Goal: Information Seeking & Learning: Check status

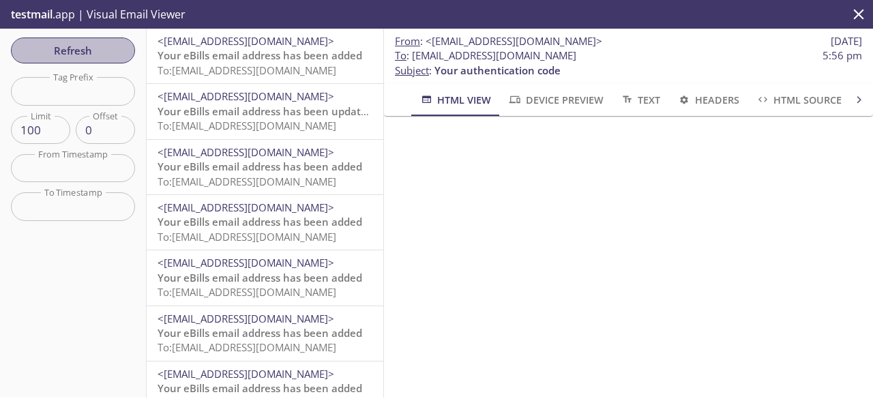
click at [89, 55] on span "Refresh" at bounding box center [73, 51] width 102 height 18
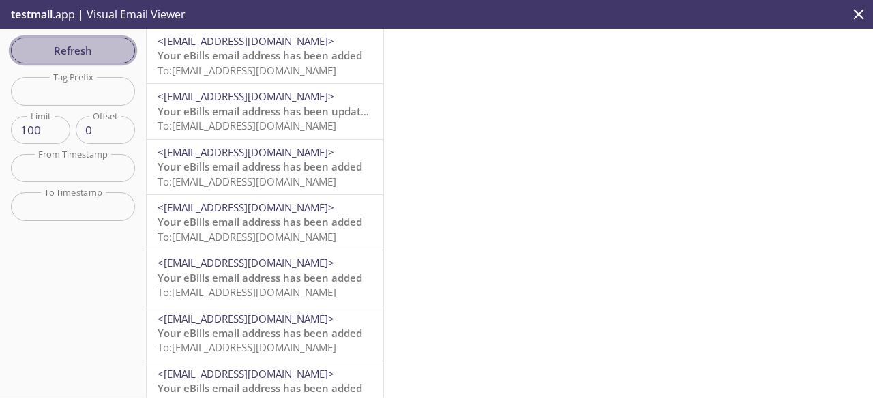
click at [78, 46] on span "Refresh" at bounding box center [73, 51] width 102 height 18
click at [78, 62] on button "Refresh" at bounding box center [73, 50] width 124 height 26
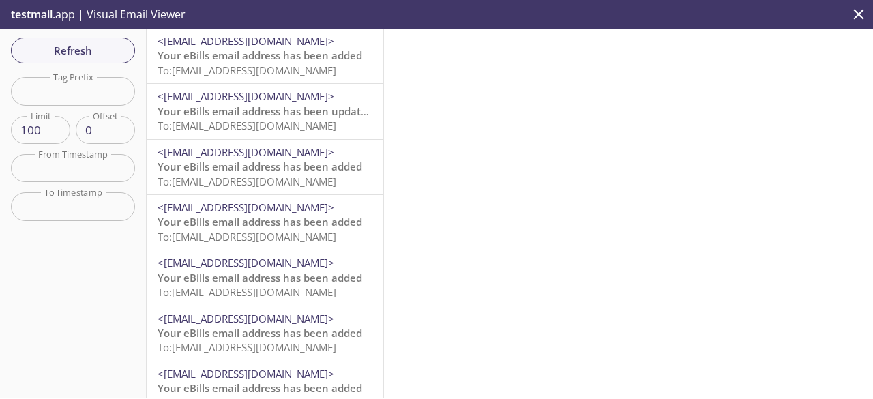
click at [206, 53] on span "Your eBills email address has been added" at bounding box center [259, 55] width 205 height 14
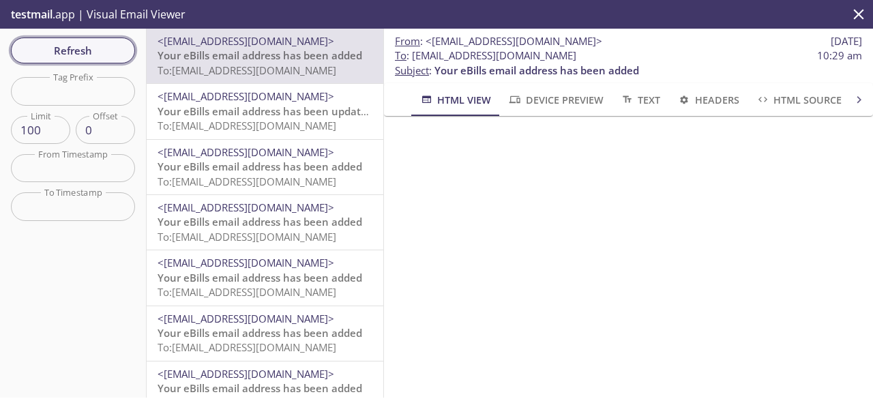
click at [63, 55] on span "Refresh" at bounding box center [73, 51] width 102 height 18
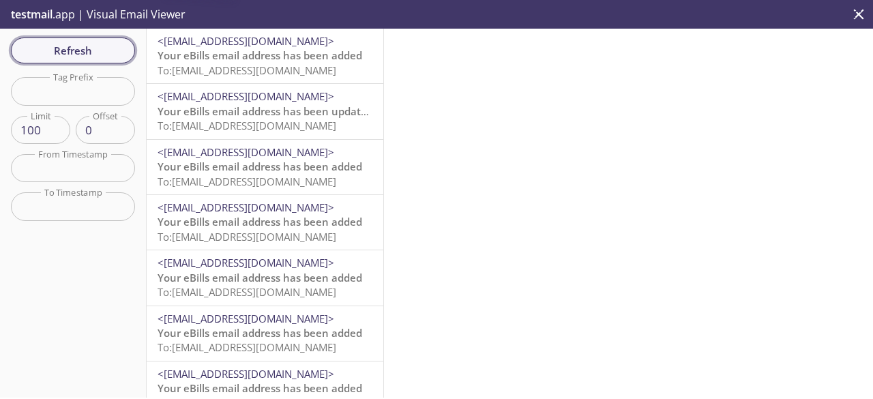
click at [63, 55] on span "Refresh" at bounding box center [73, 51] width 102 height 18
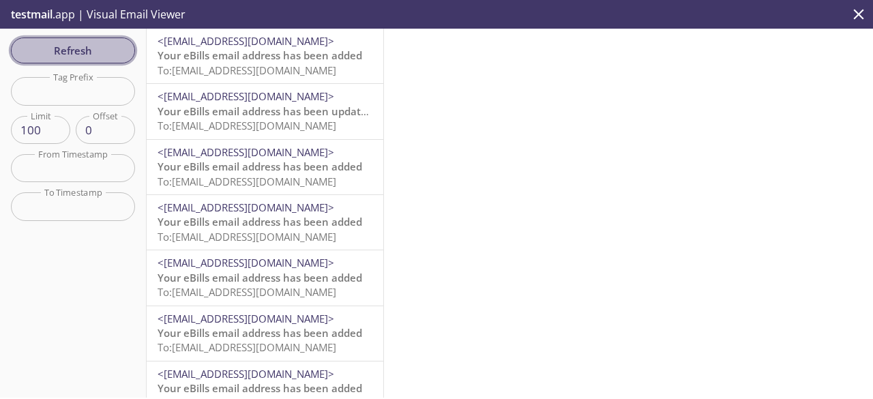
click at [63, 55] on span "Refresh" at bounding box center [73, 51] width 102 height 18
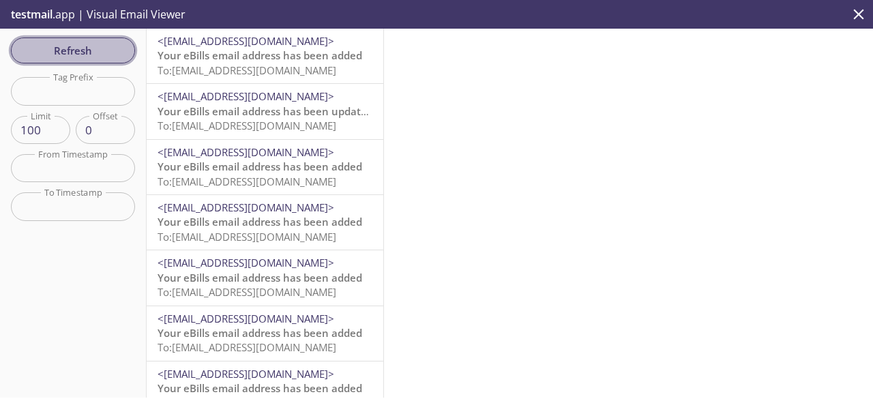
click at [63, 55] on span "Refresh" at bounding box center [73, 51] width 102 height 18
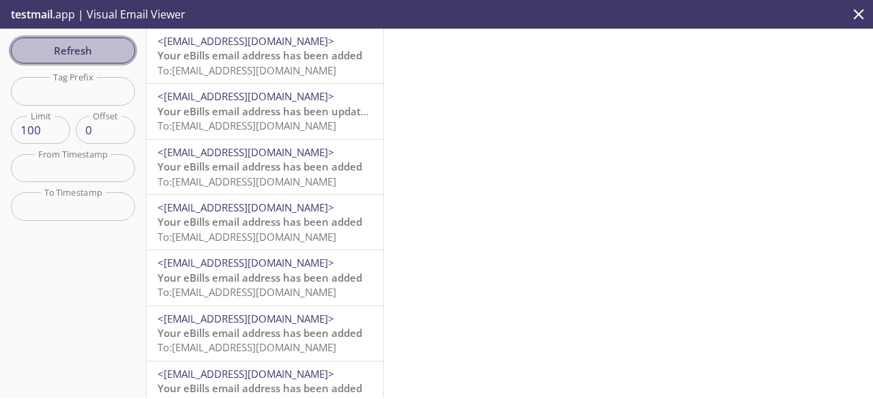
click at [63, 55] on span "Refresh" at bounding box center [73, 51] width 102 height 18
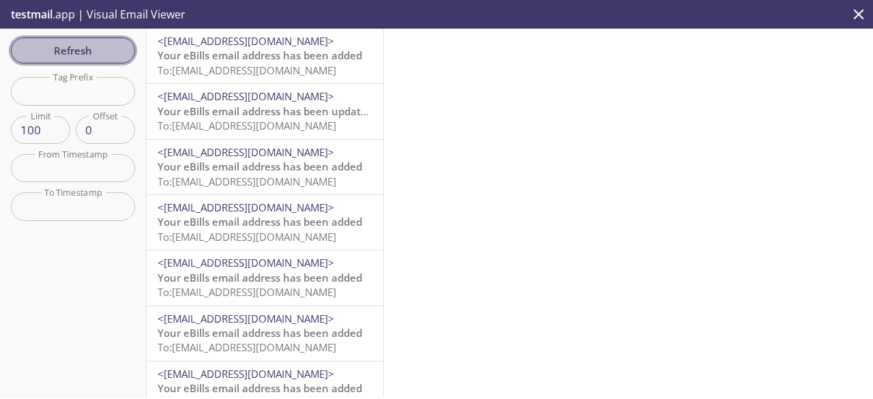
click at [63, 55] on span "Refresh" at bounding box center [73, 51] width 102 height 18
click at [86, 51] on span "Refresh" at bounding box center [73, 51] width 102 height 18
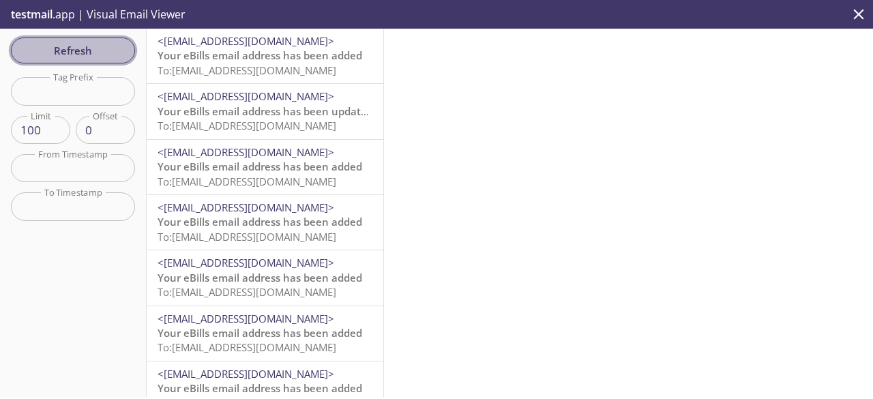
click at [86, 51] on span "Refresh" at bounding box center [73, 51] width 102 height 18
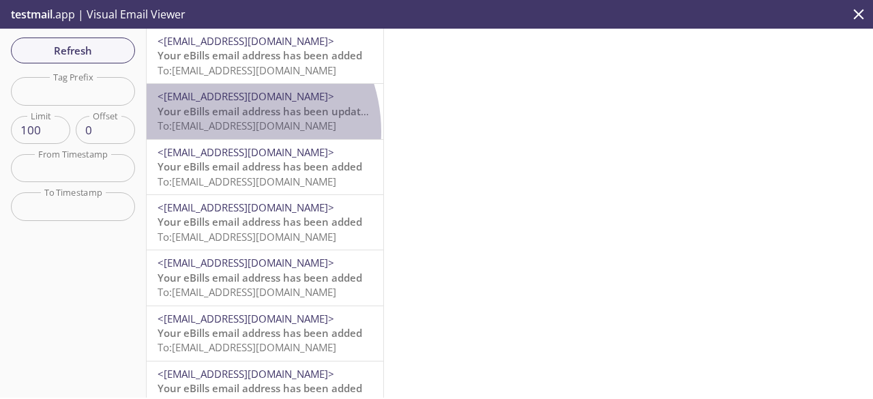
click at [220, 132] on span "To: [EMAIL_ADDRESS][DOMAIN_NAME]" at bounding box center [246, 126] width 179 height 14
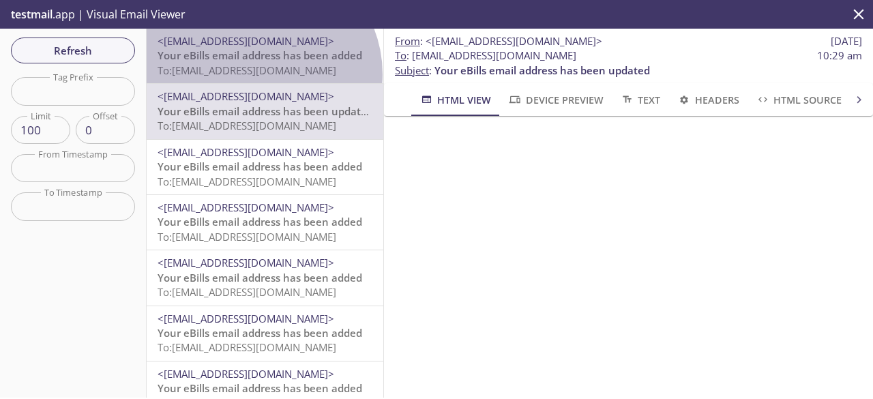
click at [256, 74] on span "To: [EMAIL_ADDRESS][DOMAIN_NAME]" at bounding box center [246, 70] width 179 height 14
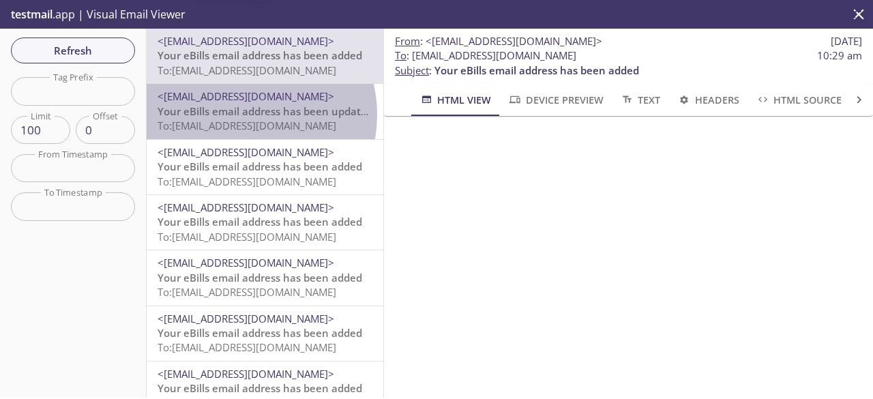
click at [241, 115] on span "Your eBills email address has been updated" at bounding box center [264, 111] width 215 height 14
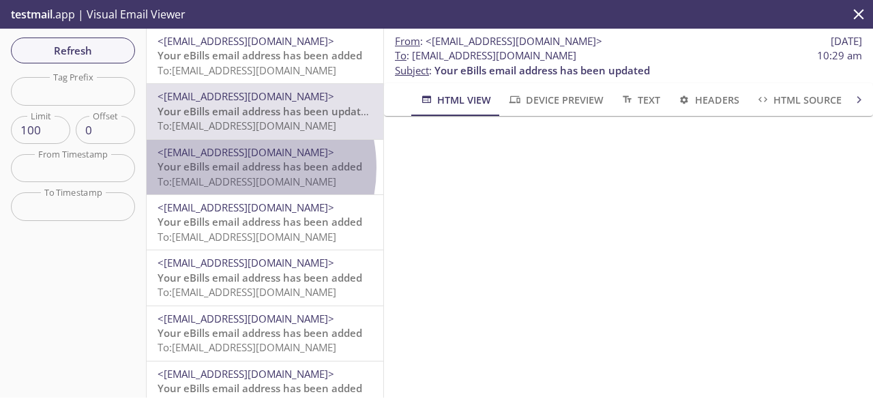
click at [222, 168] on span "Your eBills email address has been added" at bounding box center [259, 167] width 205 height 14
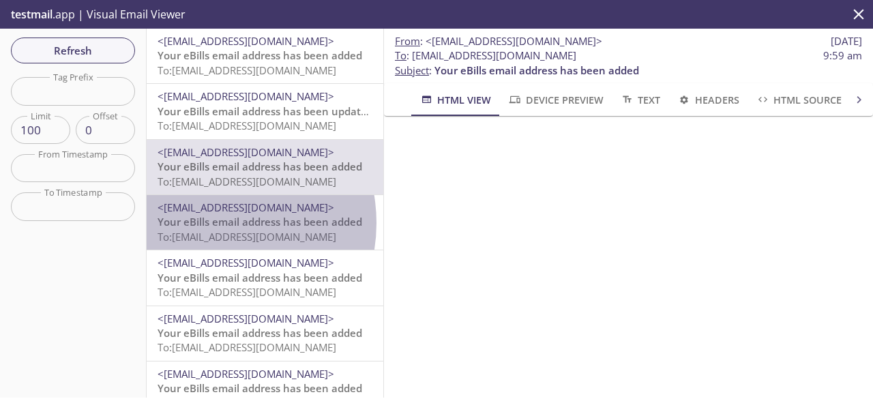
click at [208, 223] on span "Your eBills email address has been added" at bounding box center [259, 222] width 205 height 14
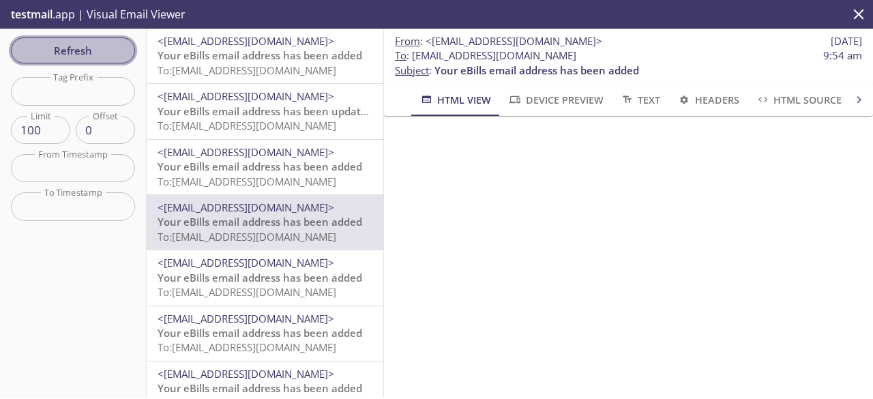
click at [93, 44] on span "Refresh" at bounding box center [73, 51] width 102 height 18
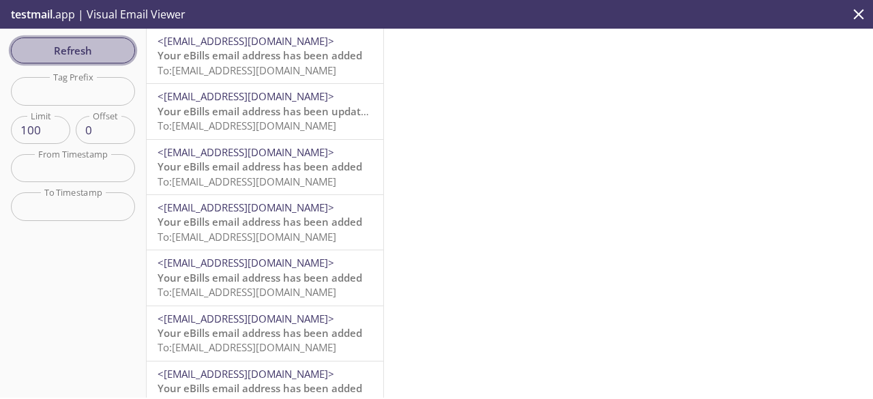
click at [94, 63] on button "Refresh" at bounding box center [73, 50] width 124 height 26
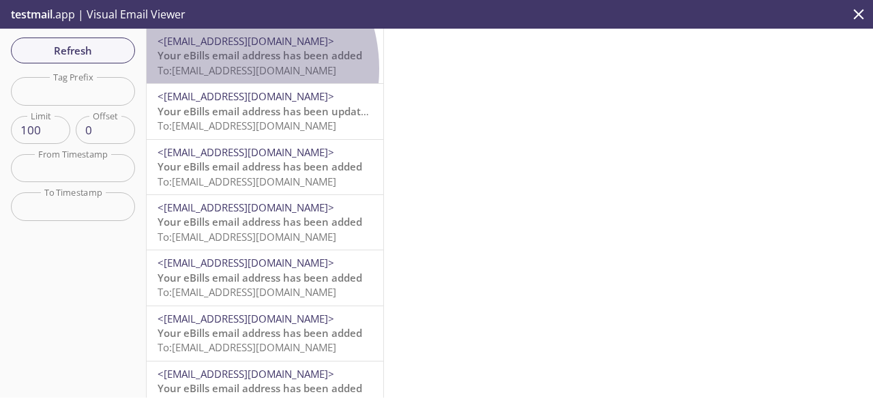
click at [219, 69] on span "To: [EMAIL_ADDRESS][DOMAIN_NAME]" at bounding box center [246, 70] width 179 height 14
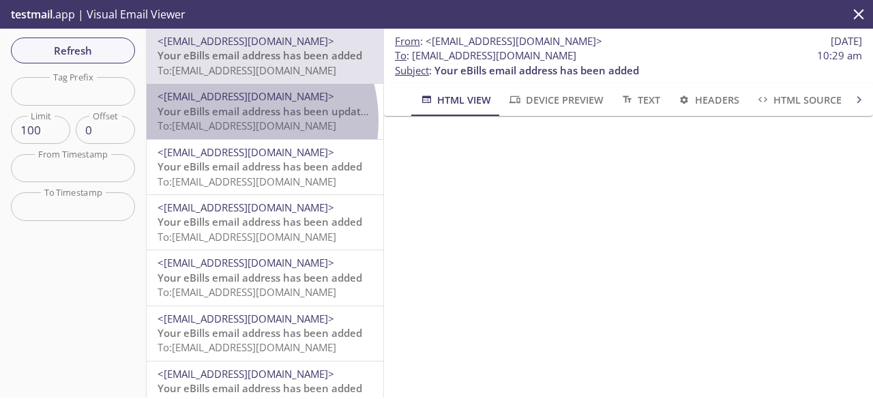
click at [219, 121] on span "To: [EMAIL_ADDRESS][DOMAIN_NAME]" at bounding box center [246, 126] width 179 height 14
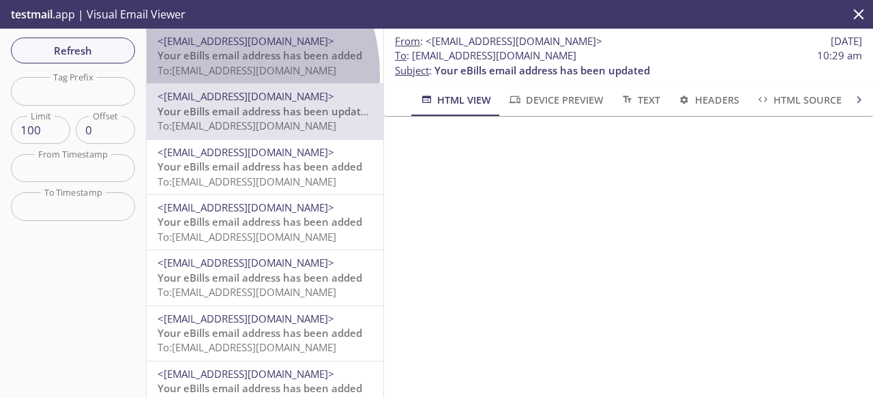
click at [205, 74] on span "To: [EMAIL_ADDRESS][DOMAIN_NAME]" at bounding box center [246, 70] width 179 height 14
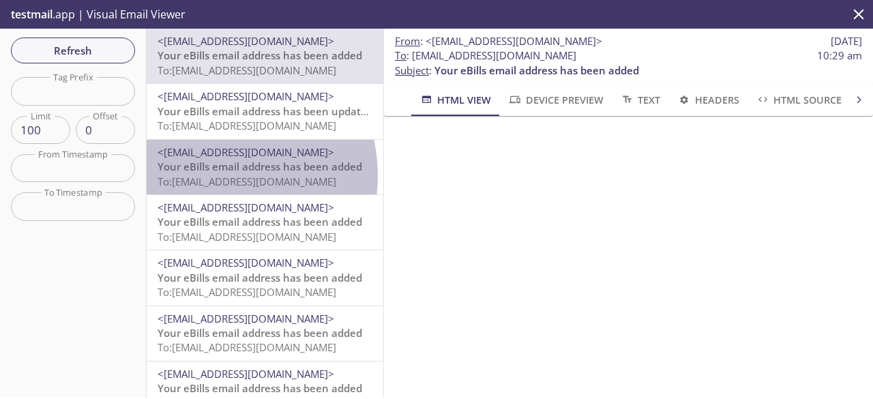
click at [209, 176] on span "To: [EMAIL_ADDRESS][DOMAIN_NAME]" at bounding box center [246, 182] width 179 height 14
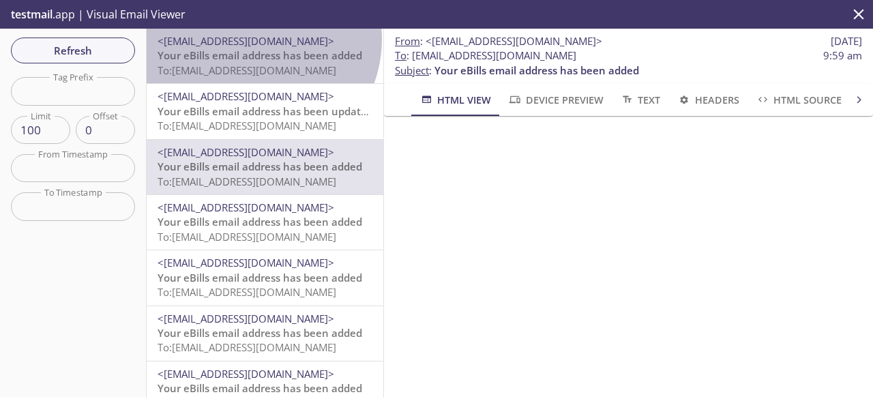
click at [252, 39] on span "<[EMAIL_ADDRESS][DOMAIN_NAME]>" at bounding box center [245, 41] width 177 height 14
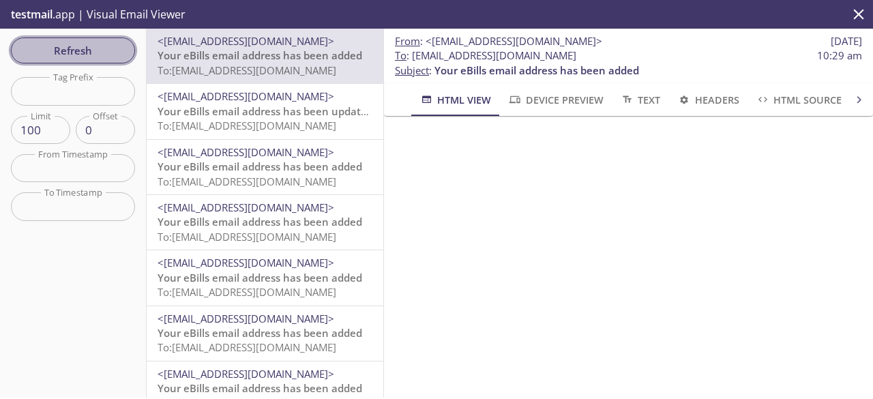
click at [94, 48] on span "Refresh" at bounding box center [73, 51] width 102 height 18
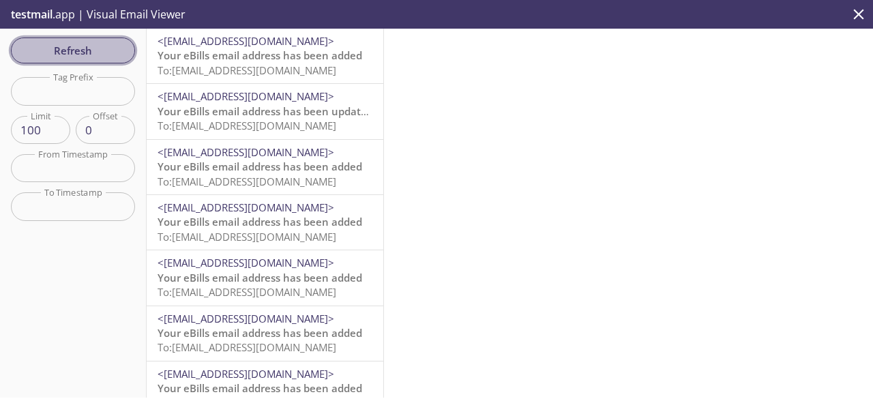
click at [100, 51] on span "Refresh" at bounding box center [73, 51] width 102 height 18
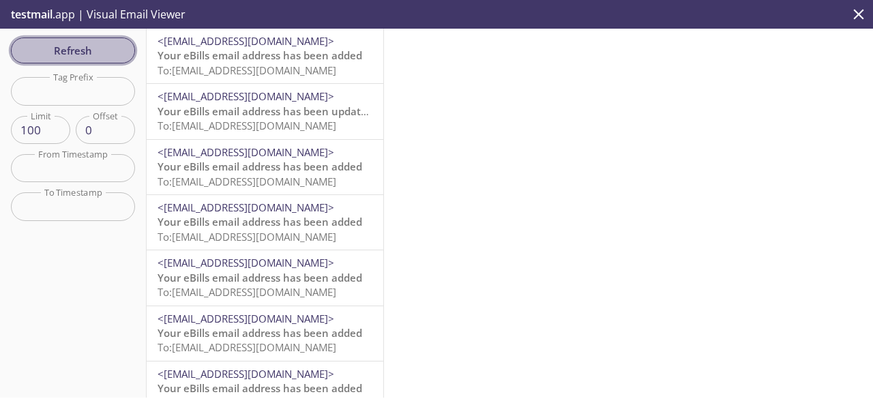
click at [65, 55] on span "Refresh" at bounding box center [73, 51] width 102 height 18
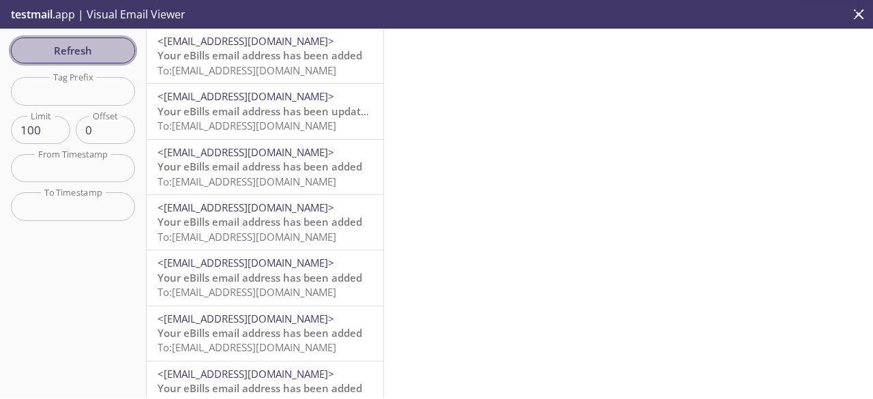
click at [65, 55] on span "Refresh" at bounding box center [73, 51] width 102 height 18
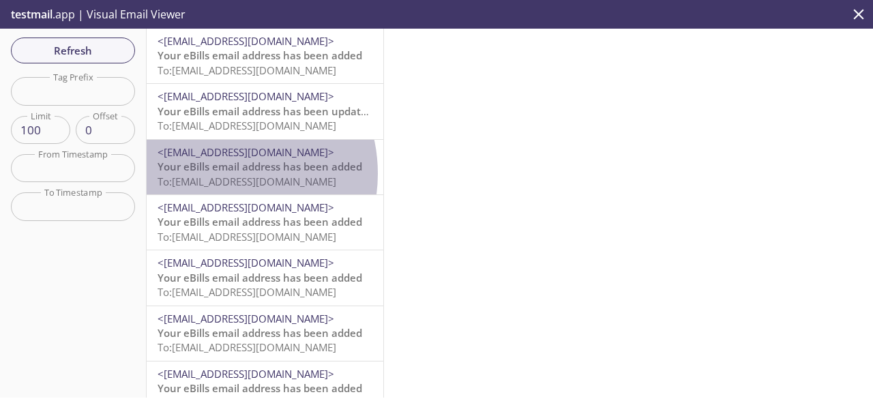
click at [216, 175] on span "To: [EMAIL_ADDRESS][DOMAIN_NAME]" at bounding box center [246, 182] width 179 height 14
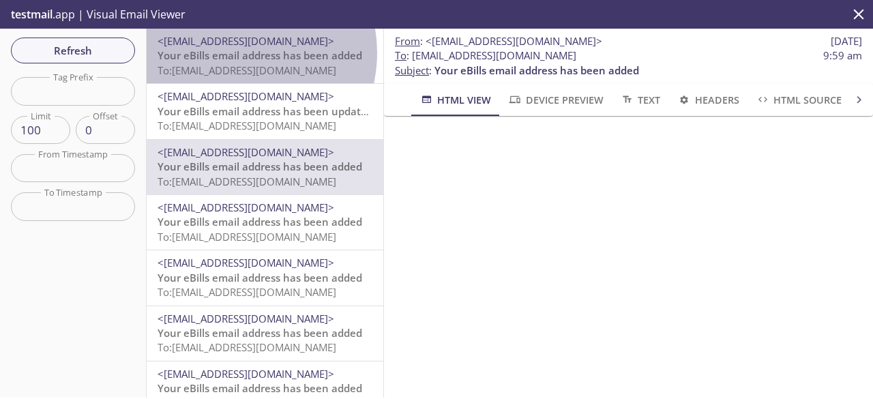
click at [233, 52] on span "Your eBills email address has been added" at bounding box center [259, 55] width 205 height 14
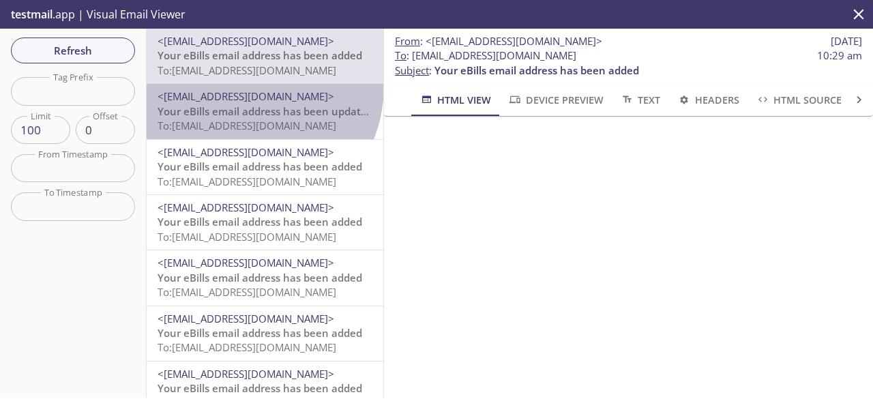
click at [240, 85] on div "<[EMAIL_ADDRESS][DOMAIN_NAME]> Your eBills email address has been updated To: […" at bounding box center [265, 111] width 237 height 55
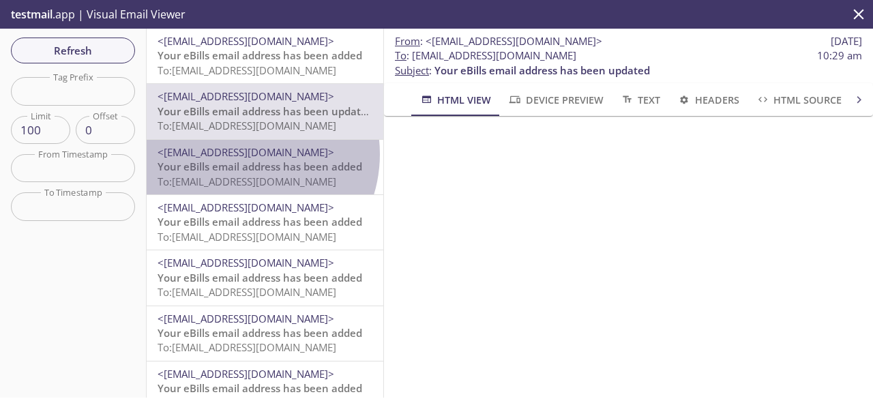
click at [240, 154] on span "<[EMAIL_ADDRESS][DOMAIN_NAME]>" at bounding box center [245, 152] width 177 height 14
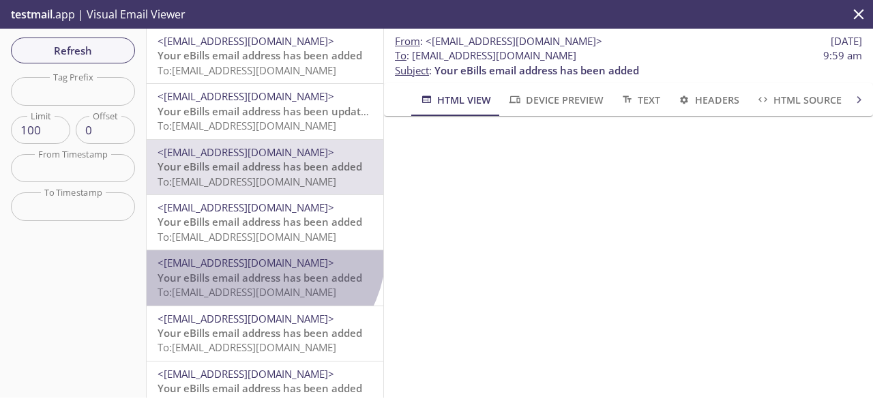
click at [256, 250] on div "<[EMAIL_ADDRESS][DOMAIN_NAME]> Your eBills email address has been added To: [EM…" at bounding box center [265, 277] width 237 height 55
